Goal: Task Accomplishment & Management: Use online tool/utility

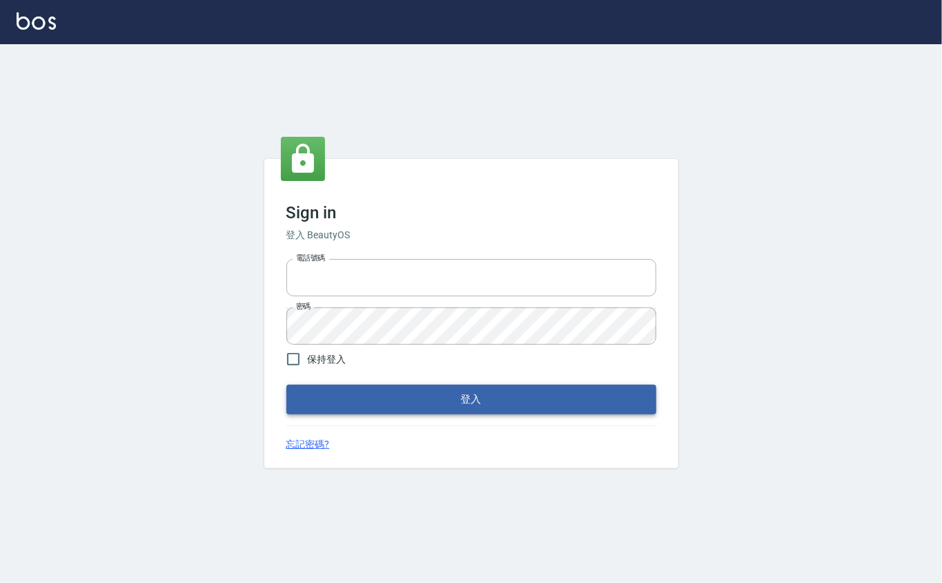
type input "0912271117"
click at [448, 396] on button "登入" at bounding box center [471, 398] width 370 height 29
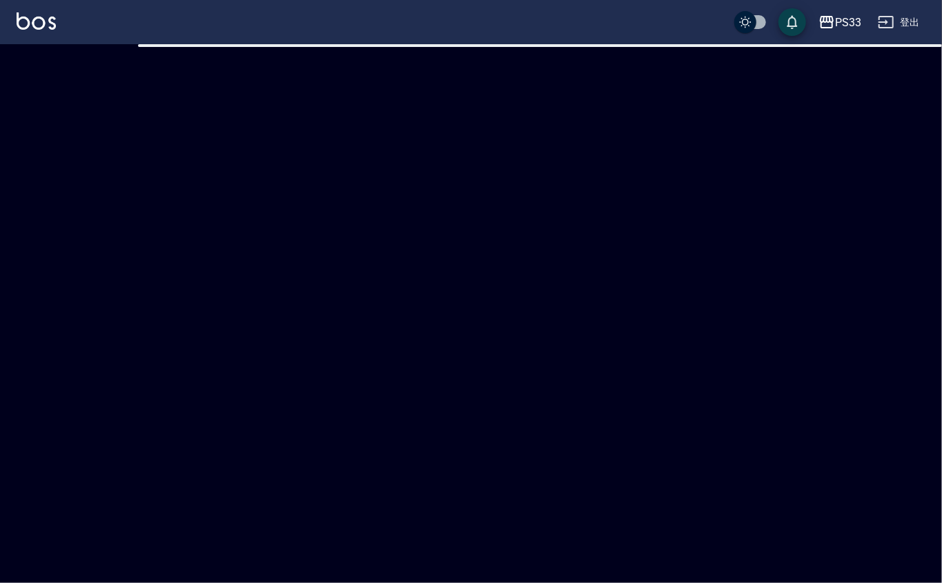
checkbox input "true"
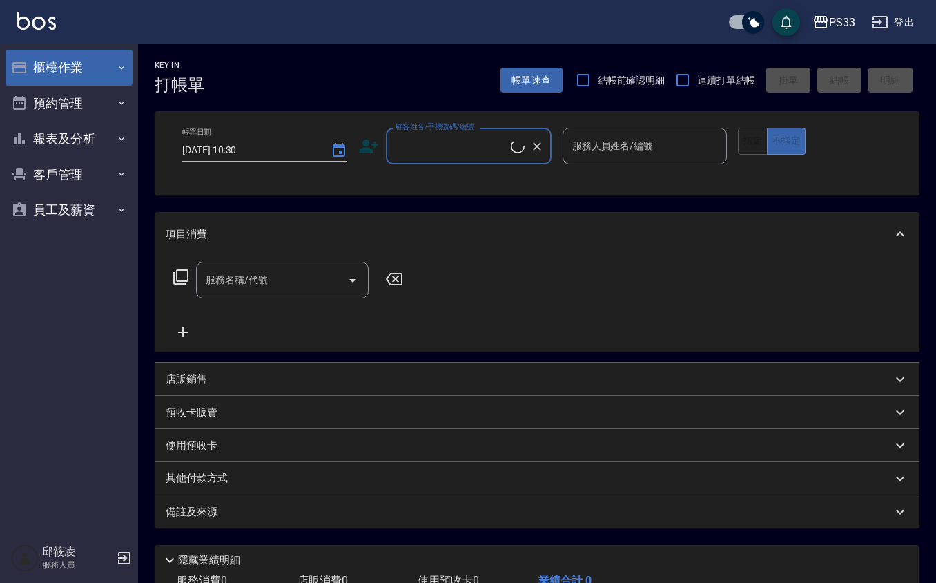
click at [45, 50] on button "櫃檯作業" at bounding box center [69, 68] width 127 height 36
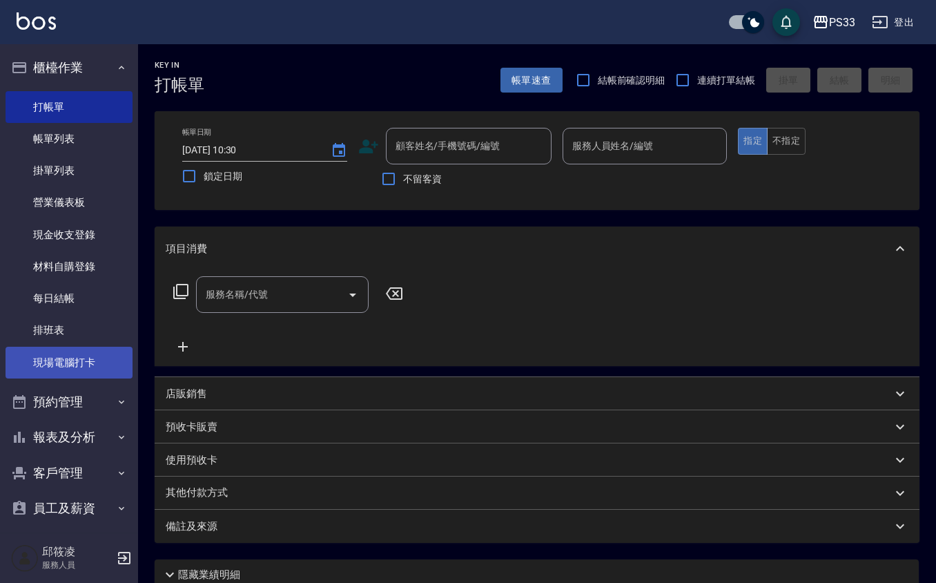
click at [43, 366] on link "現場電腦打卡" at bounding box center [69, 362] width 127 height 32
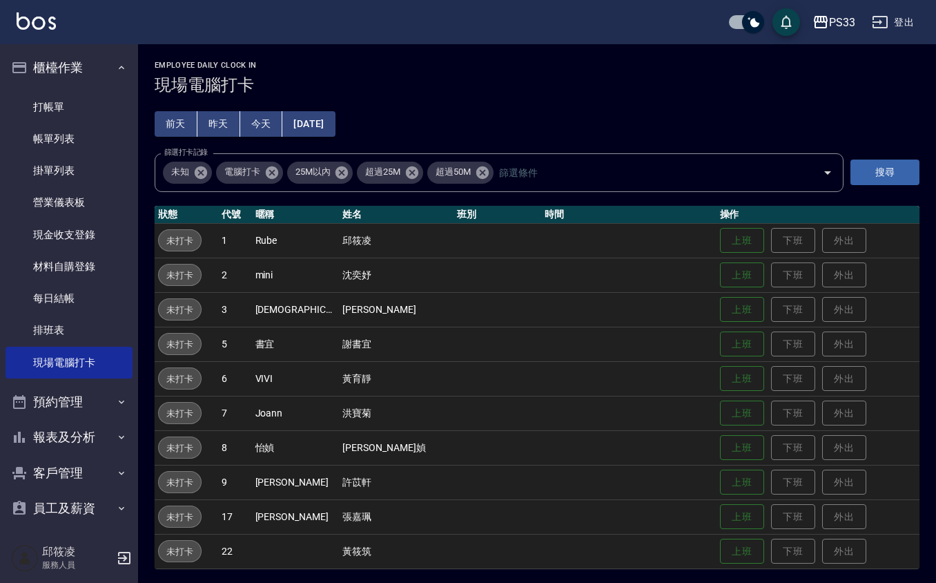
scroll to position [3, 0]
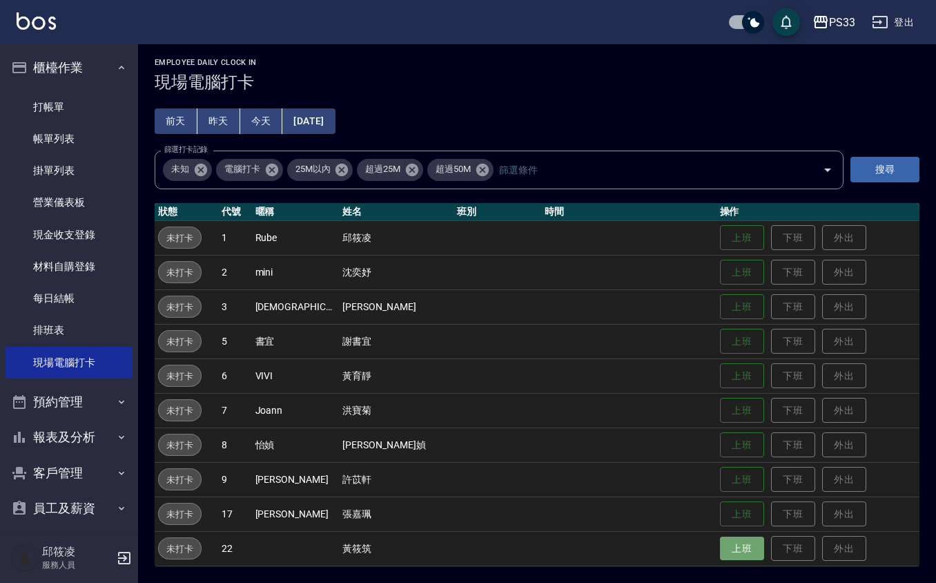
click at [723, 558] on button "上班" at bounding box center [742, 548] width 44 height 24
click at [720, 435] on button "上班" at bounding box center [742, 445] width 44 height 24
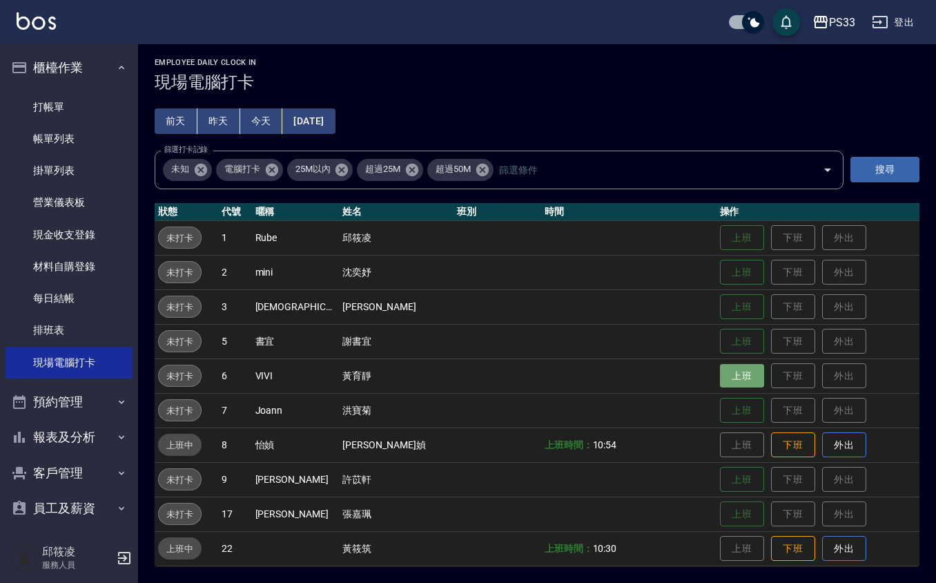
click at [720, 364] on button "上班" at bounding box center [742, 376] width 44 height 24
click at [720, 318] on button "上班" at bounding box center [742, 307] width 44 height 24
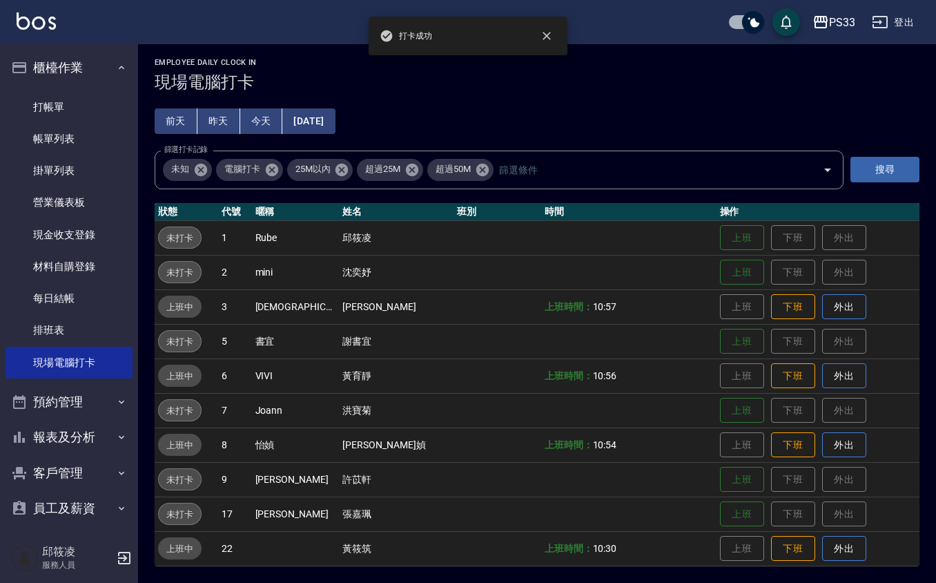
click at [721, 224] on td "上班 下班 外出" at bounding box center [817, 237] width 203 height 35
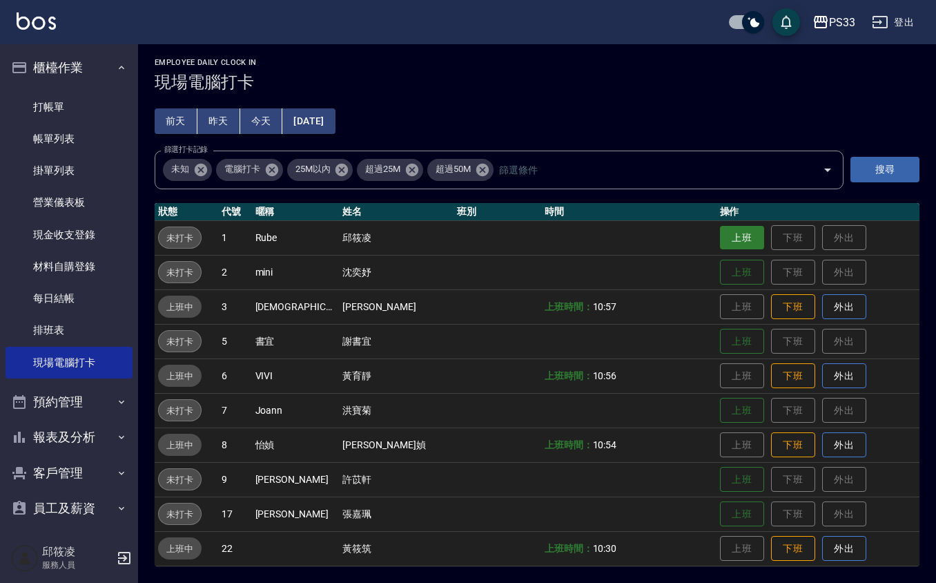
click at [722, 232] on button "上班" at bounding box center [742, 238] width 44 height 24
drag, startPoint x: 941, startPoint y: 21, endPoint x: 716, endPoint y: 266, distance: 333.2
click at [720, 262] on button "上班" at bounding box center [742, 272] width 44 height 24
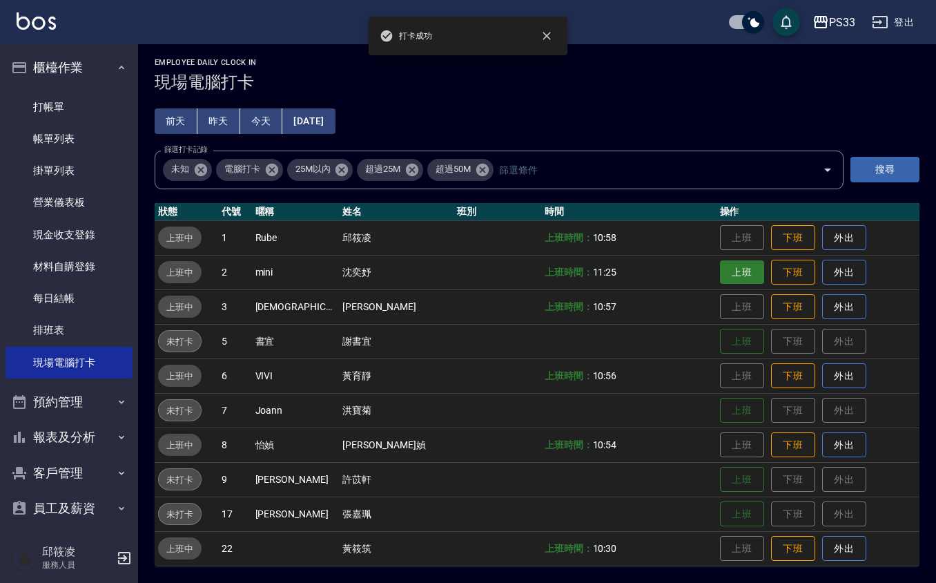
click at [716, 266] on td "上班 下班 外出" at bounding box center [817, 272] width 203 height 35
